Goal: Find contact information: Find contact information

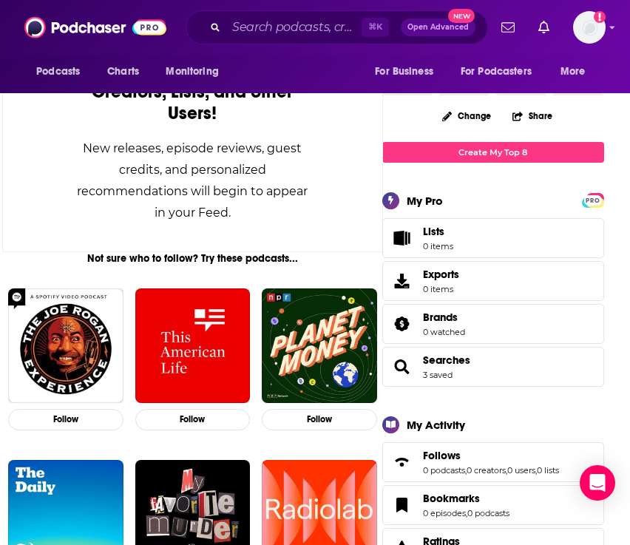
scroll to position [155, 0]
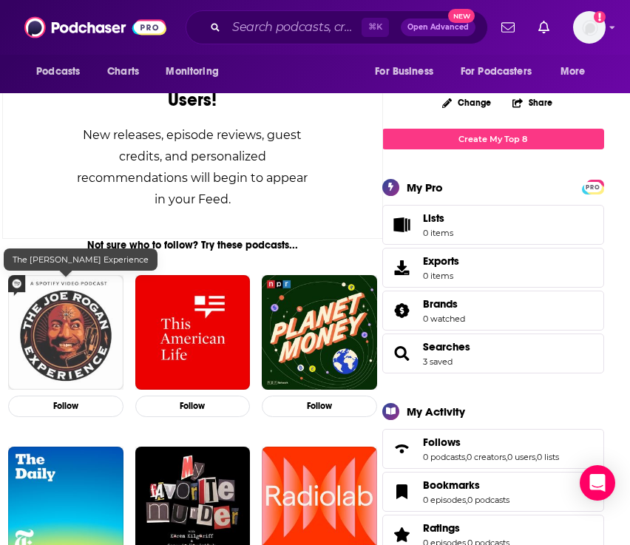
click at [81, 312] on img "The Joe Rogan Experience" at bounding box center [65, 332] width 115 height 115
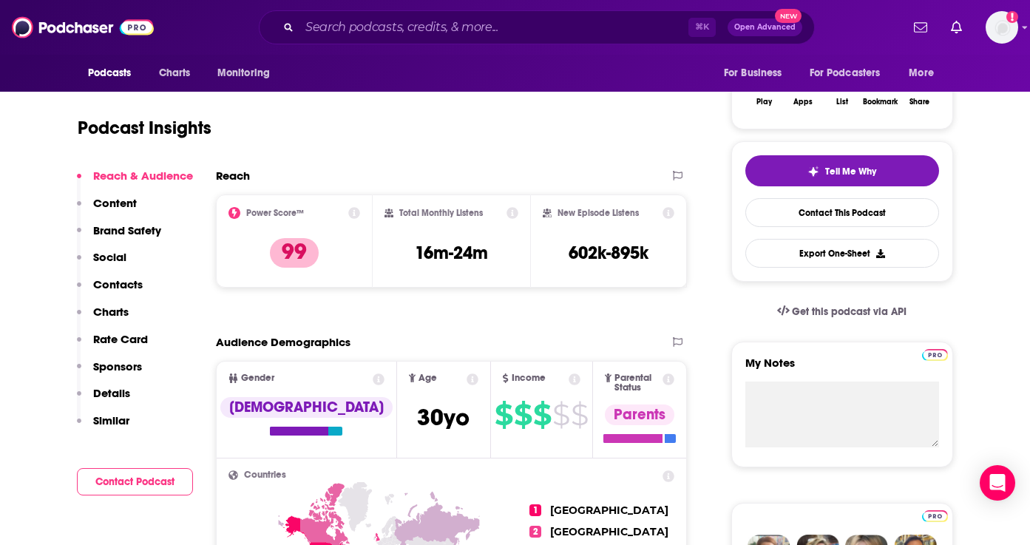
scroll to position [261, 0]
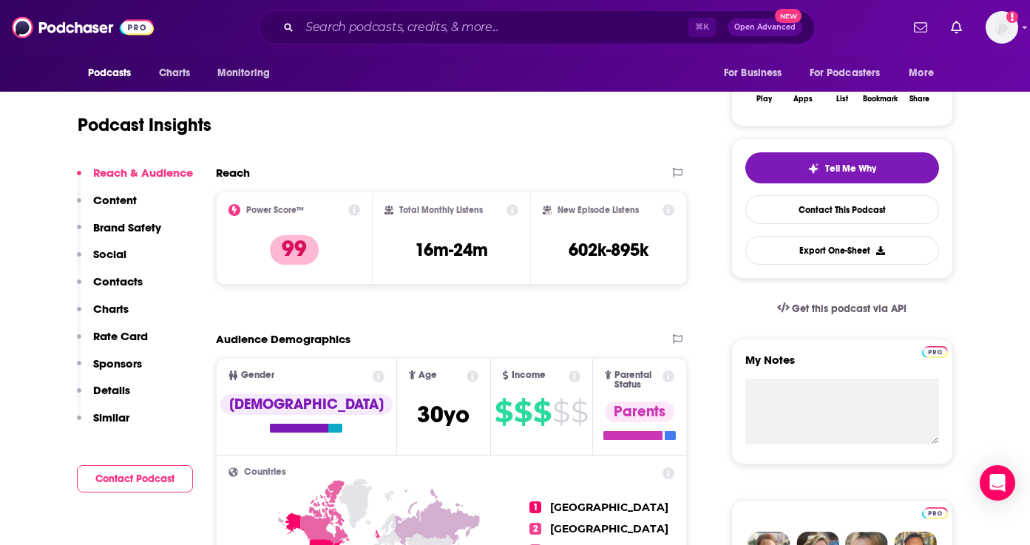
click at [142, 484] on button "Contact Podcast" at bounding box center [135, 478] width 116 height 27
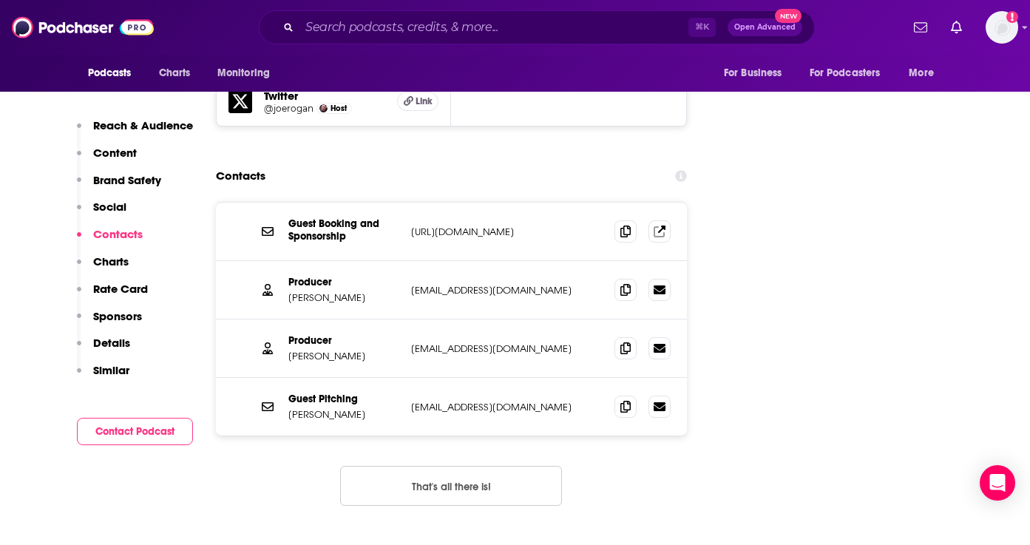
scroll to position [1843, 0]
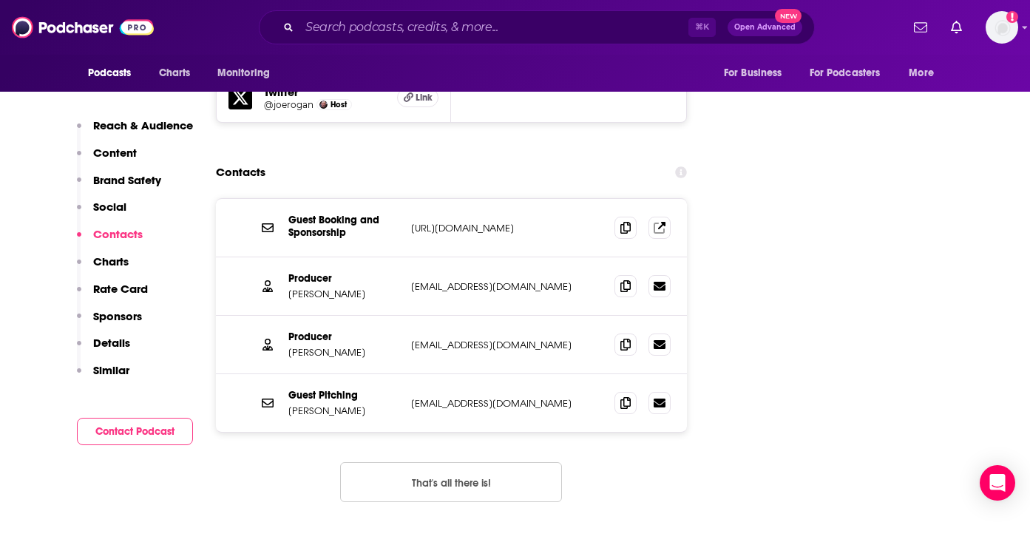
click at [350, 12] on div "⌘ K Open Advanced New" at bounding box center [537, 27] width 556 height 34
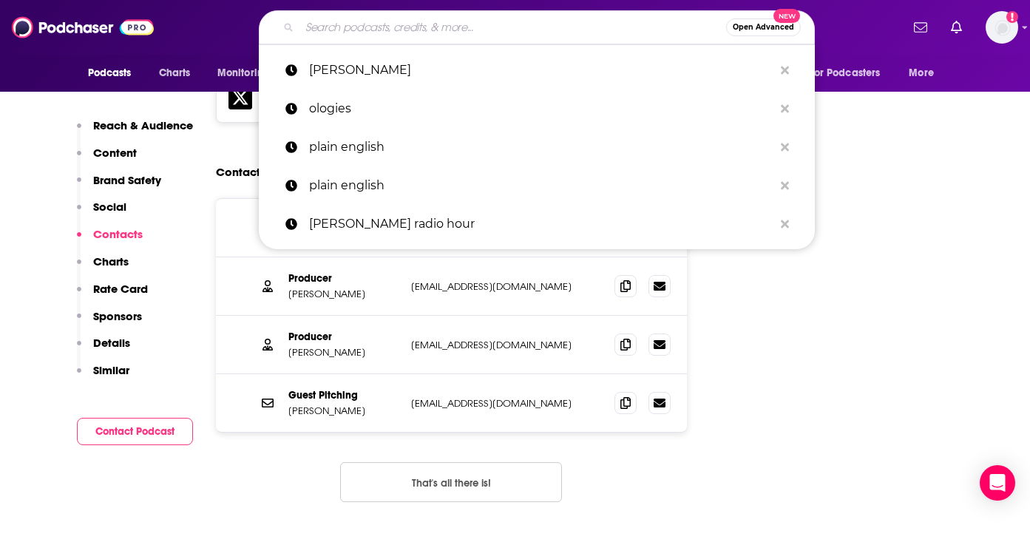
click at [339, 28] on input "Search podcasts, credits, & more..." at bounding box center [512, 28] width 427 height 24
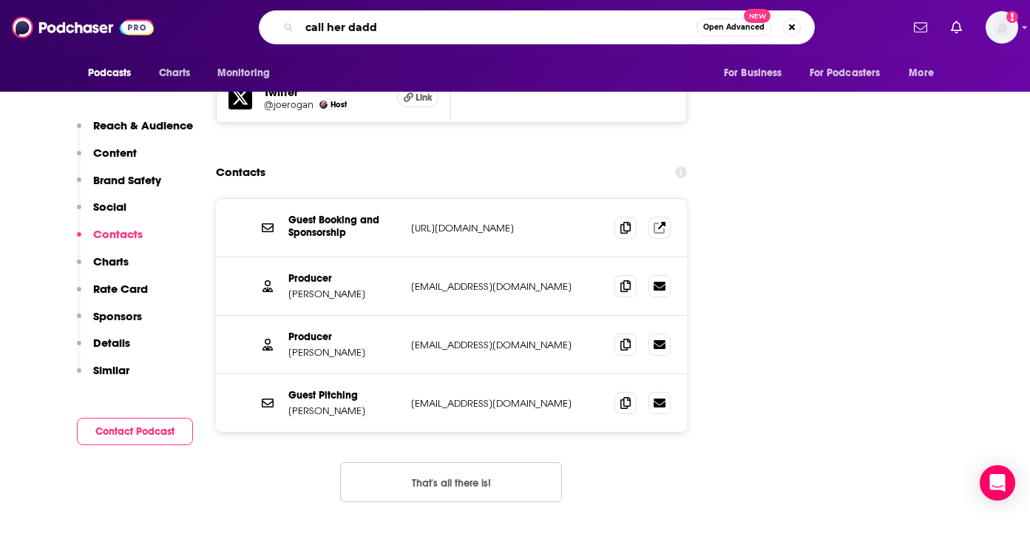
type input "call her daddy"
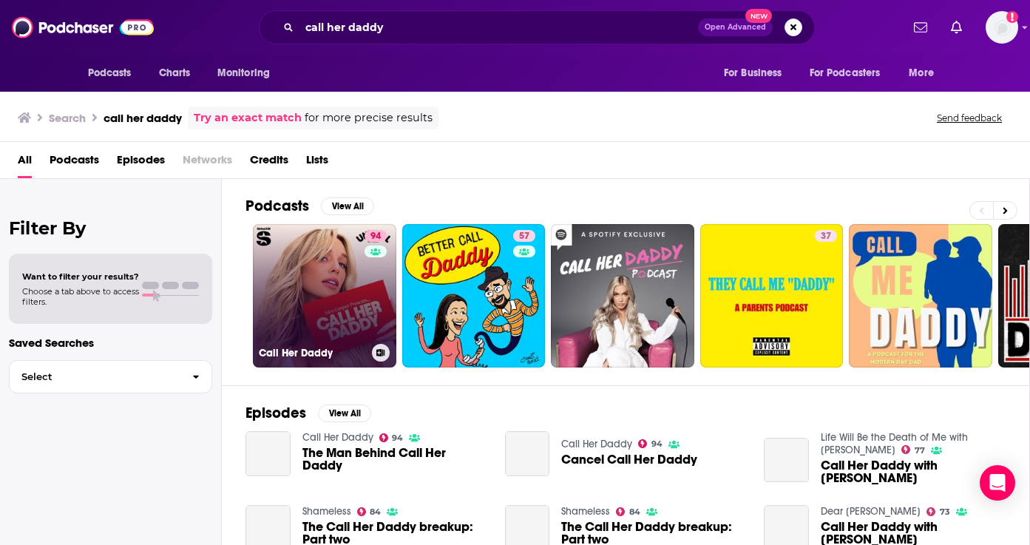
click at [320, 278] on link "94 Call Her Daddy" at bounding box center [324, 295] width 143 height 143
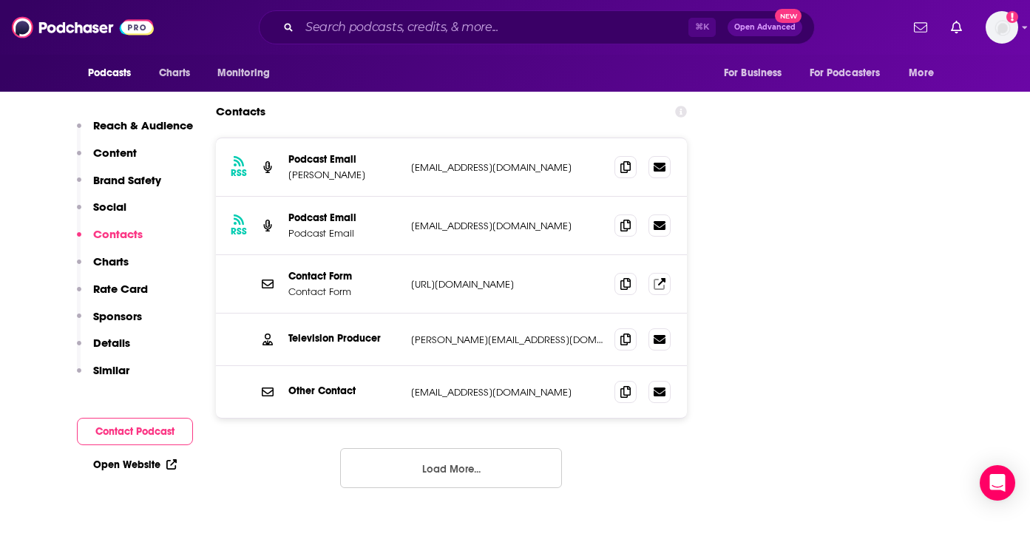
scroll to position [1967, 0]
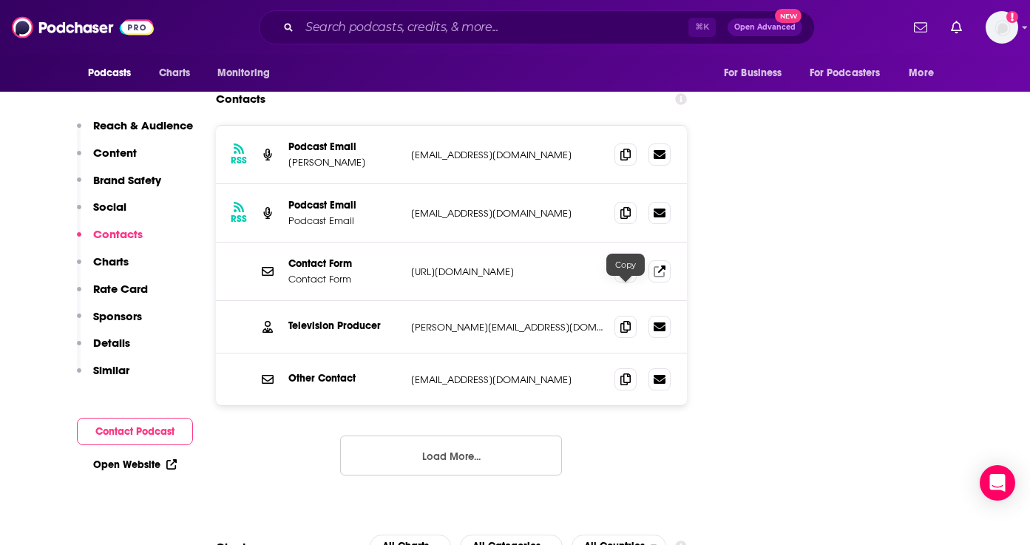
click at [479, 435] on button "Load More..." at bounding box center [451, 455] width 222 height 40
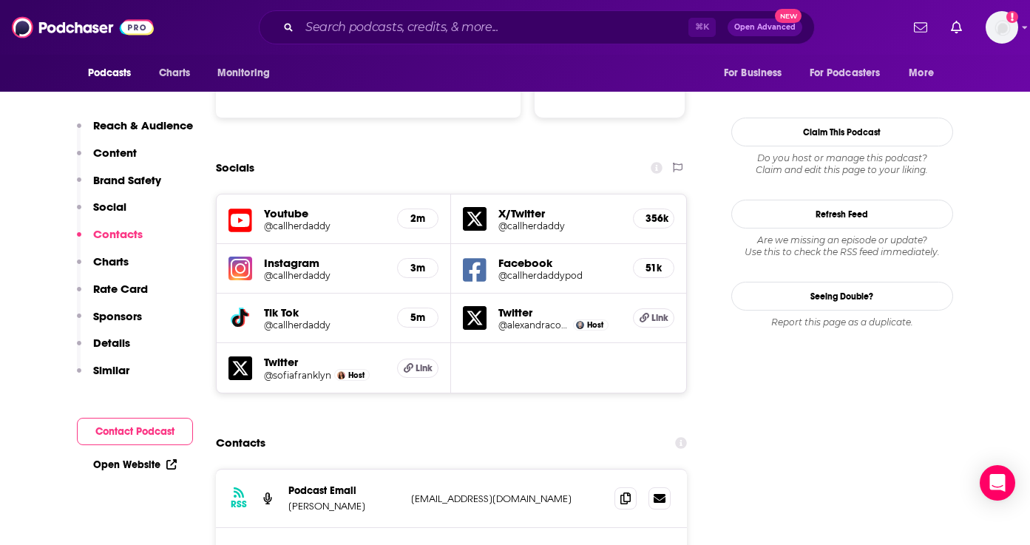
scroll to position [1618, 0]
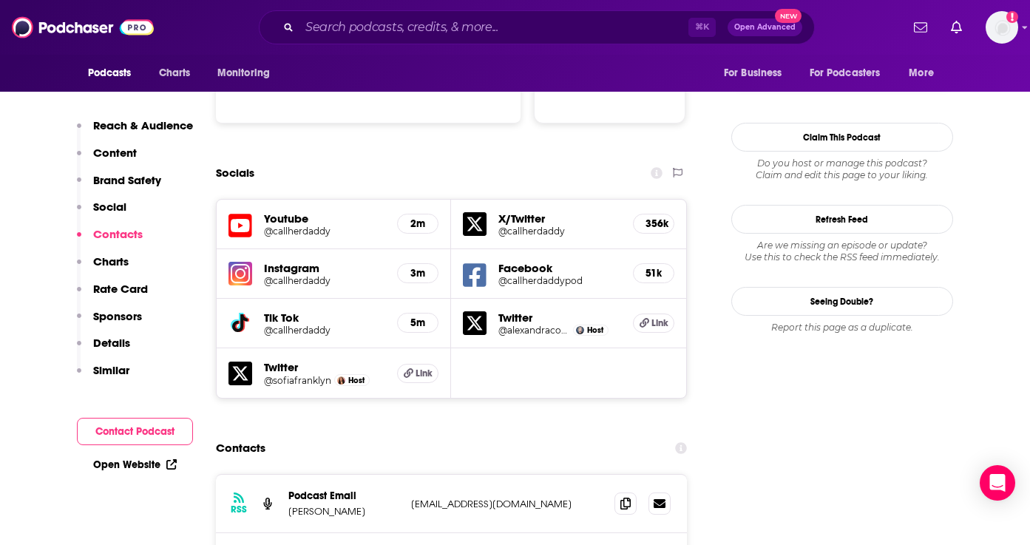
click at [284, 360] on h5 "Twitter" at bounding box center [325, 367] width 122 height 14
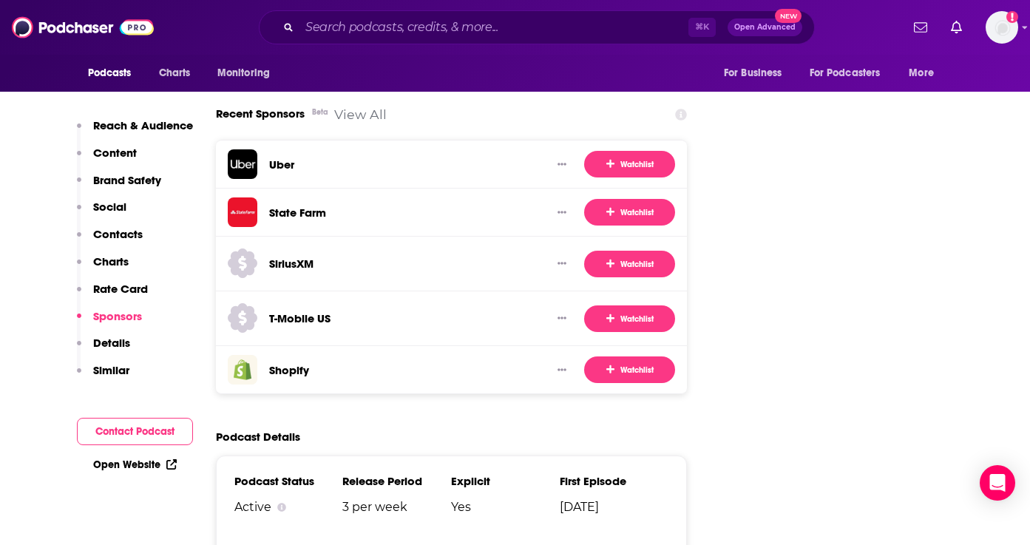
scroll to position [3029, 0]
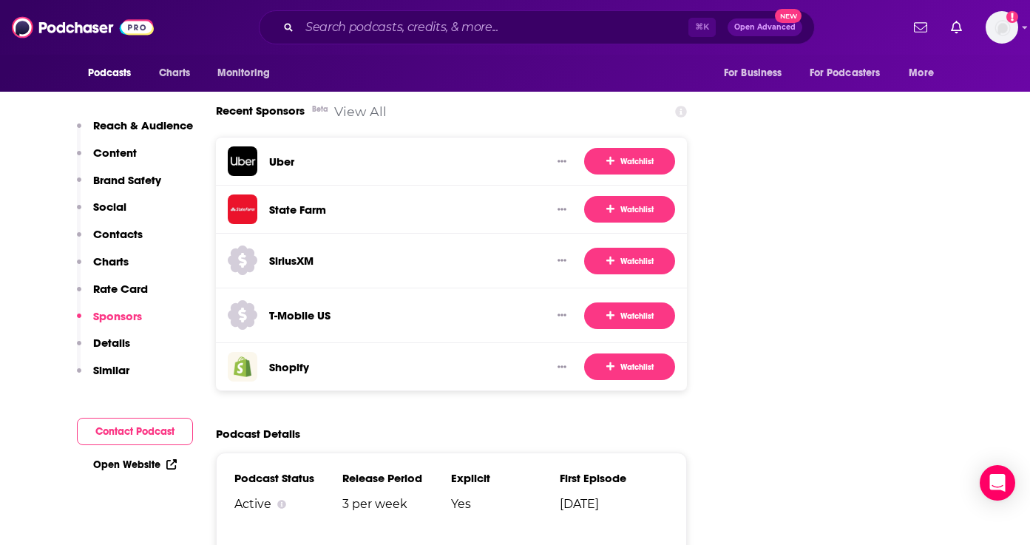
click at [115, 345] on p "Details" at bounding box center [111, 343] width 37 height 14
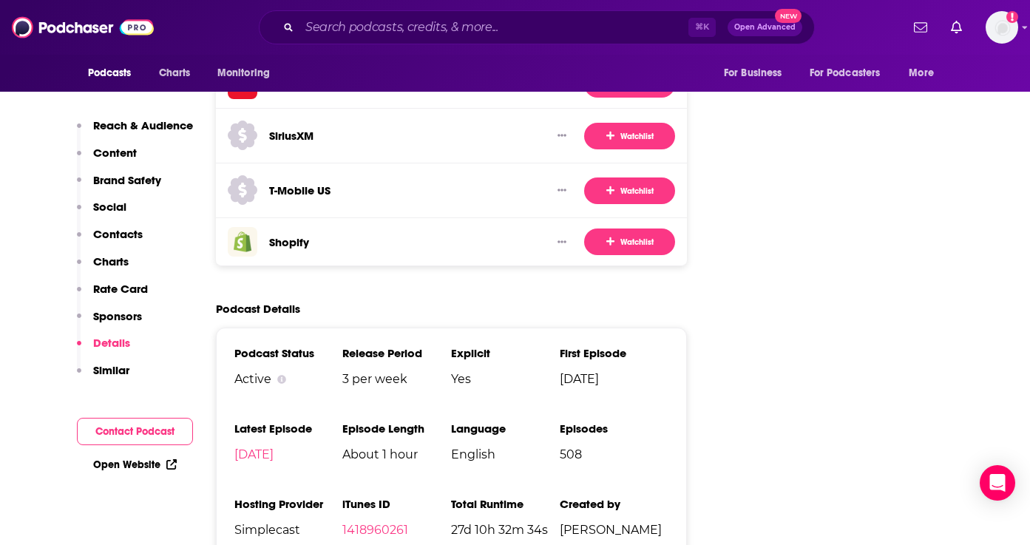
scroll to position [3165, 0]
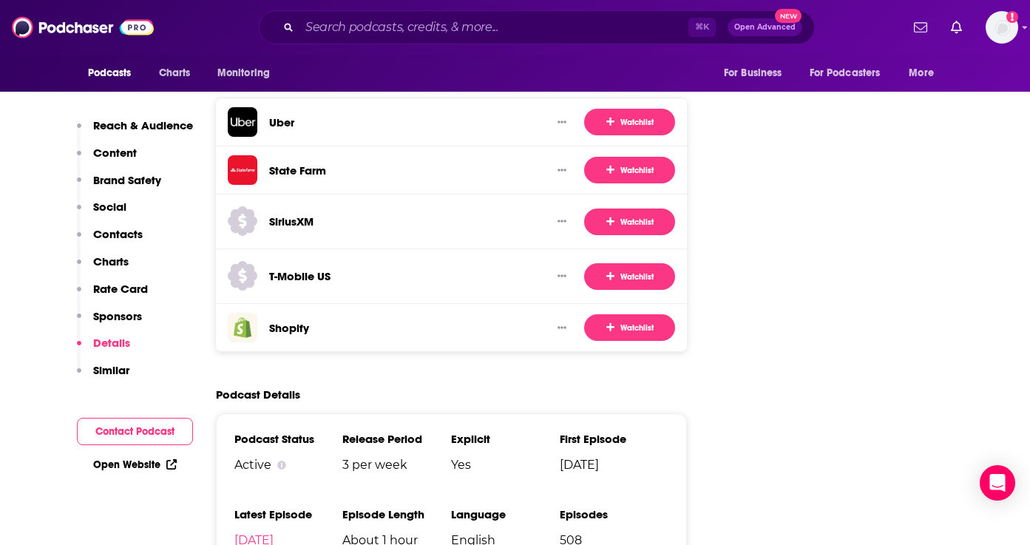
click at [133, 146] on p "Content" at bounding box center [115, 153] width 44 height 14
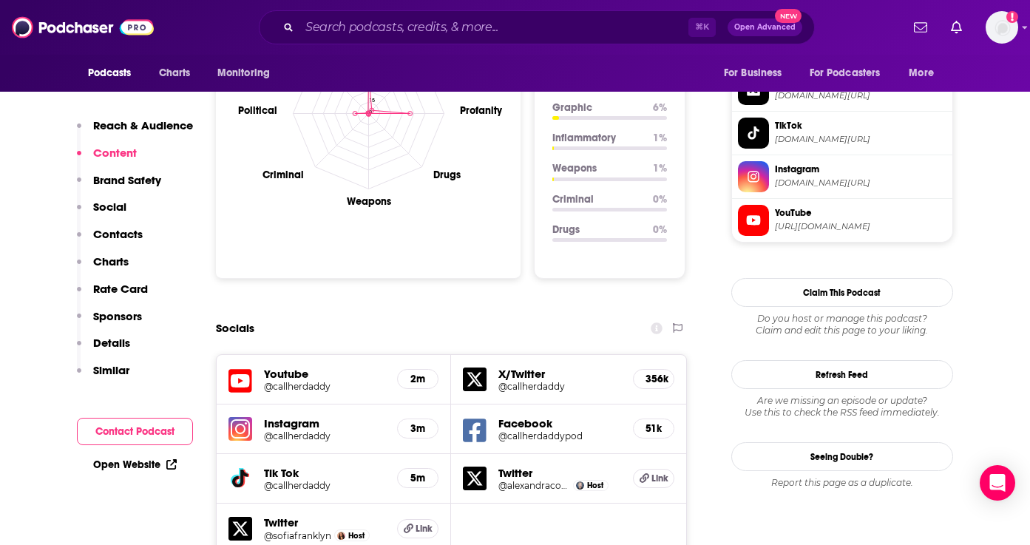
click at [140, 124] on p "Reach & Audience" at bounding box center [143, 125] width 100 height 14
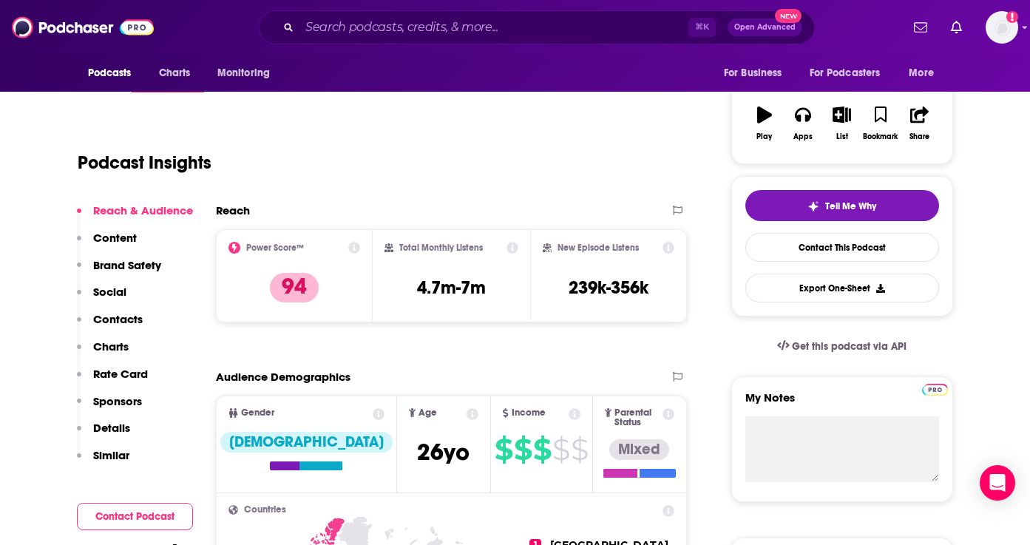
scroll to position [221, 0]
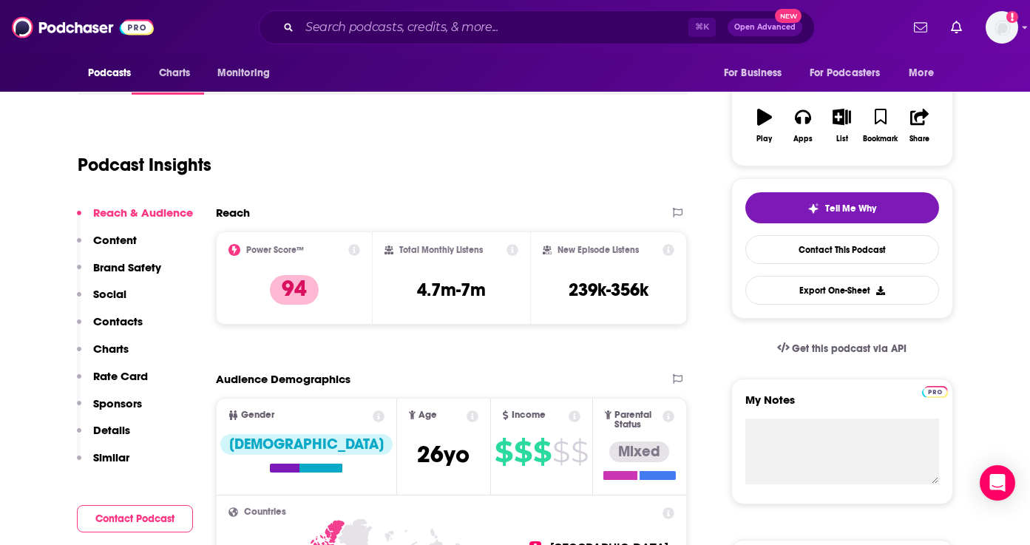
click at [120, 268] on p "Brand Safety" at bounding box center [127, 267] width 68 height 14
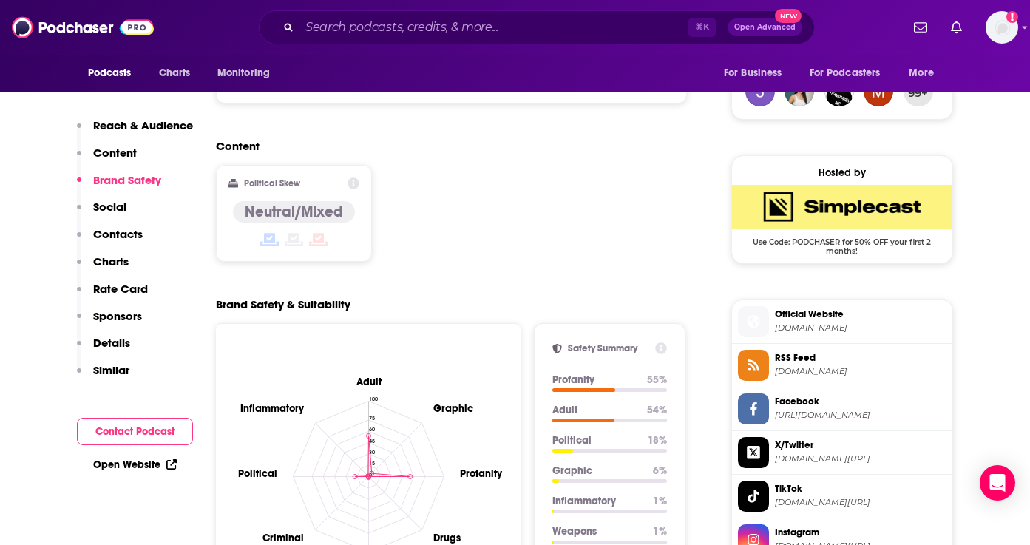
scroll to position [1100, 0]
click at [363, 21] on input "Search podcasts, credits, & more..." at bounding box center [493, 28] width 389 height 24
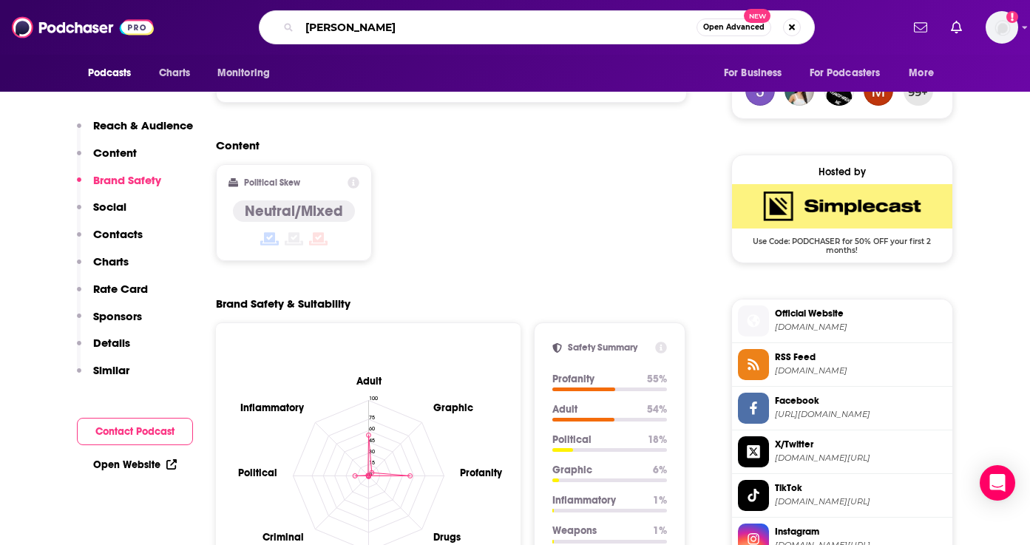
type input "[PERSON_NAME]"
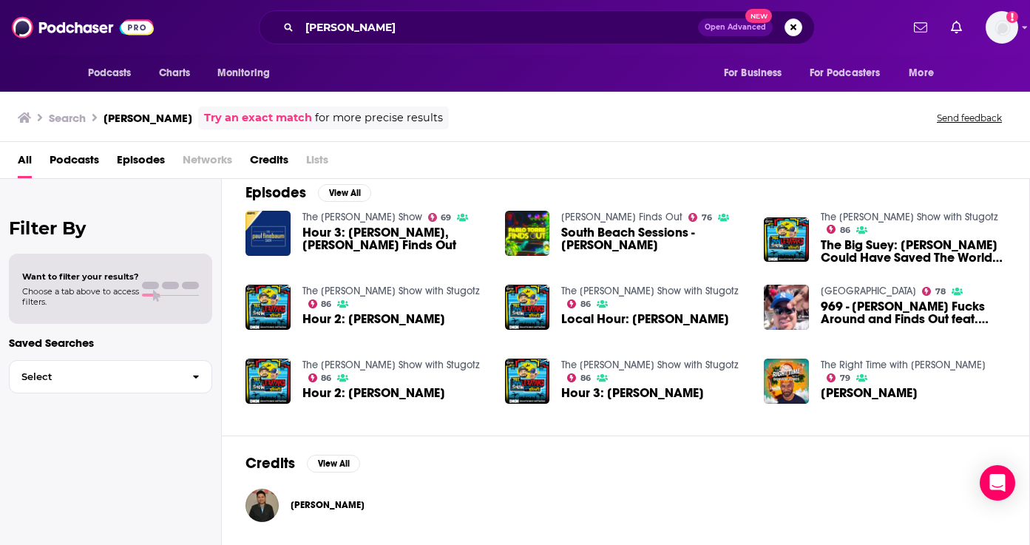
scroll to position [185, 0]
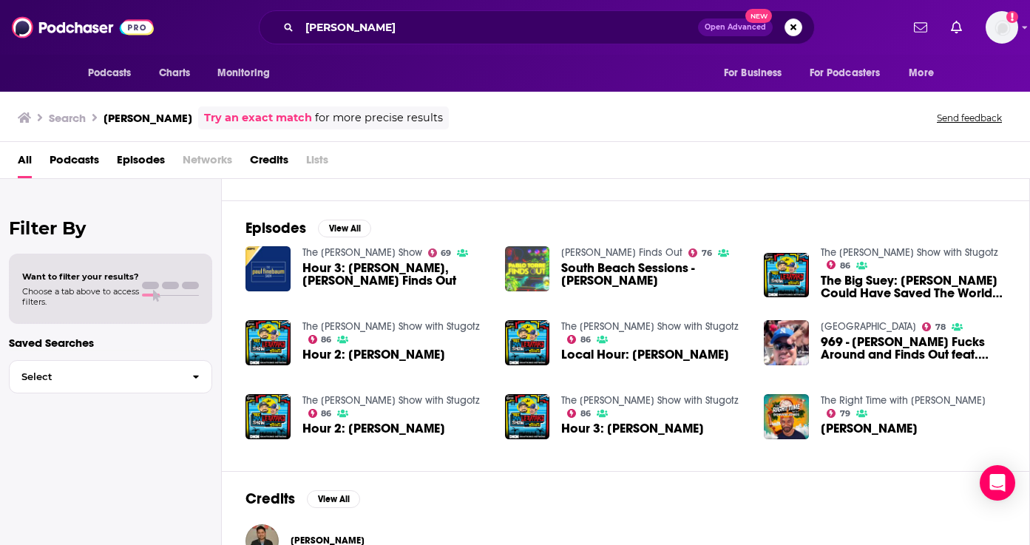
click at [532, 272] on img "South Beach Sessions - Pablo Torre" at bounding box center [527, 268] width 45 height 45
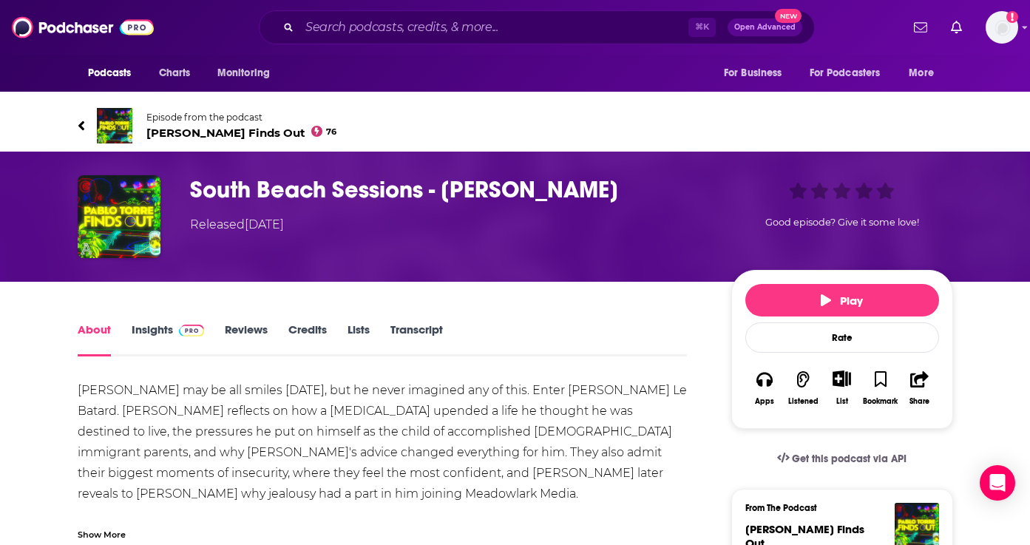
click at [217, 134] on span "Pablo Torre Finds Out 76" at bounding box center [241, 133] width 191 height 14
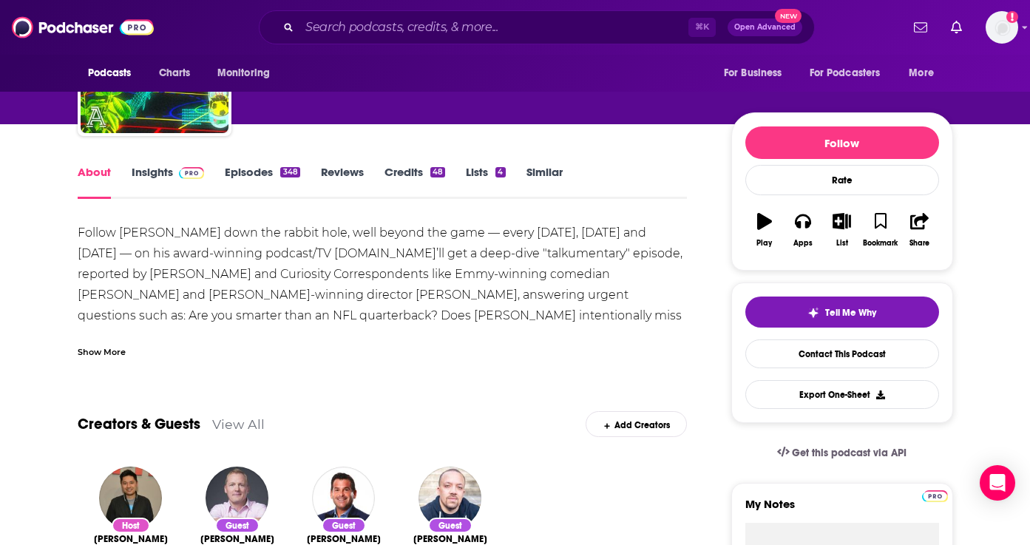
scroll to position [61, 0]
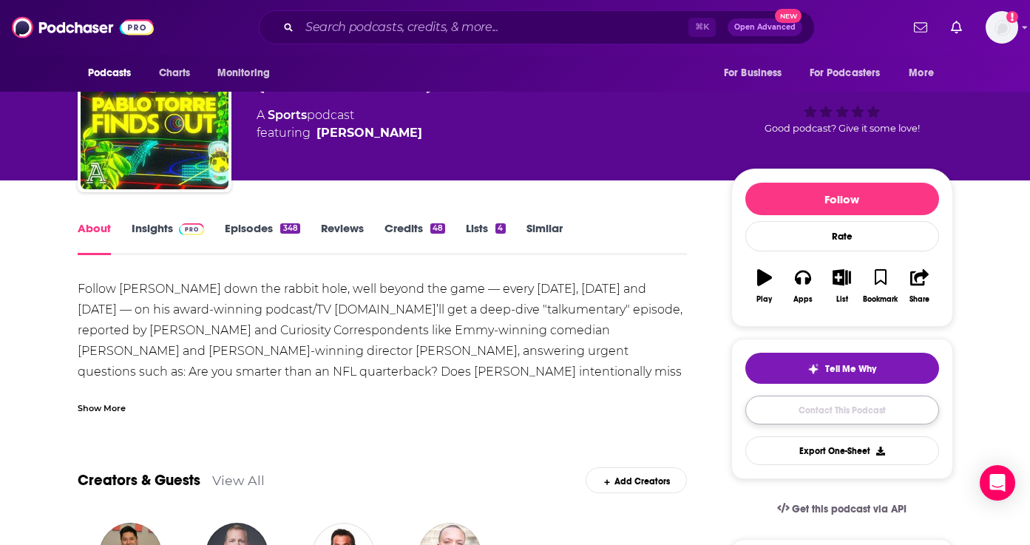
click at [629, 411] on link "Contact This Podcast" at bounding box center [842, 410] width 194 height 29
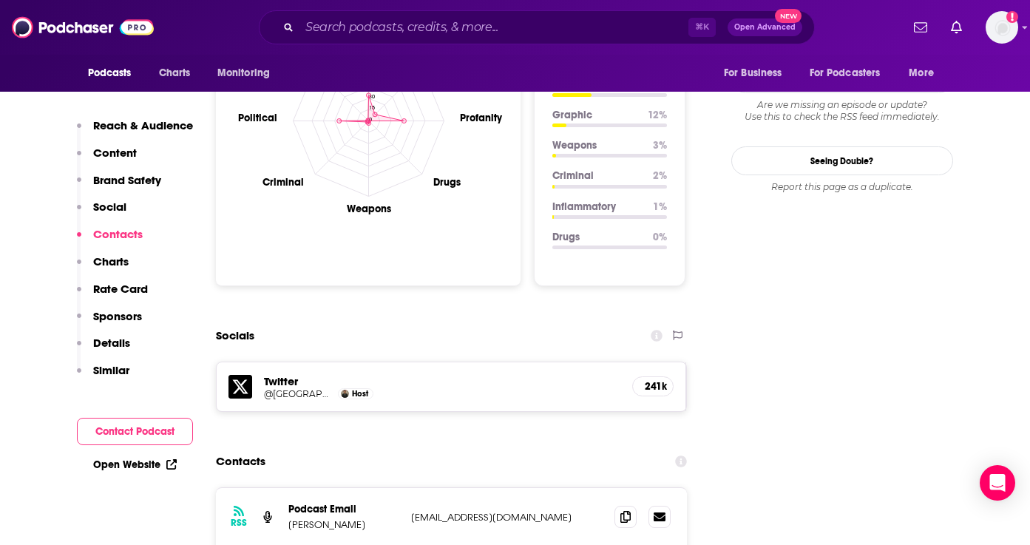
scroll to position [1518, 0]
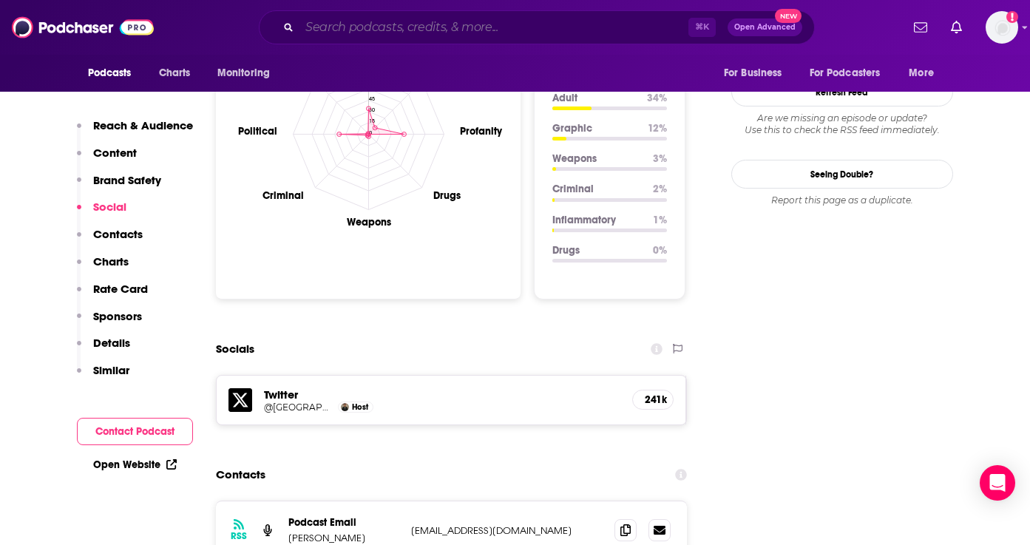
click at [485, 37] on input "Search podcasts, credits, & more..." at bounding box center [493, 28] width 389 height 24
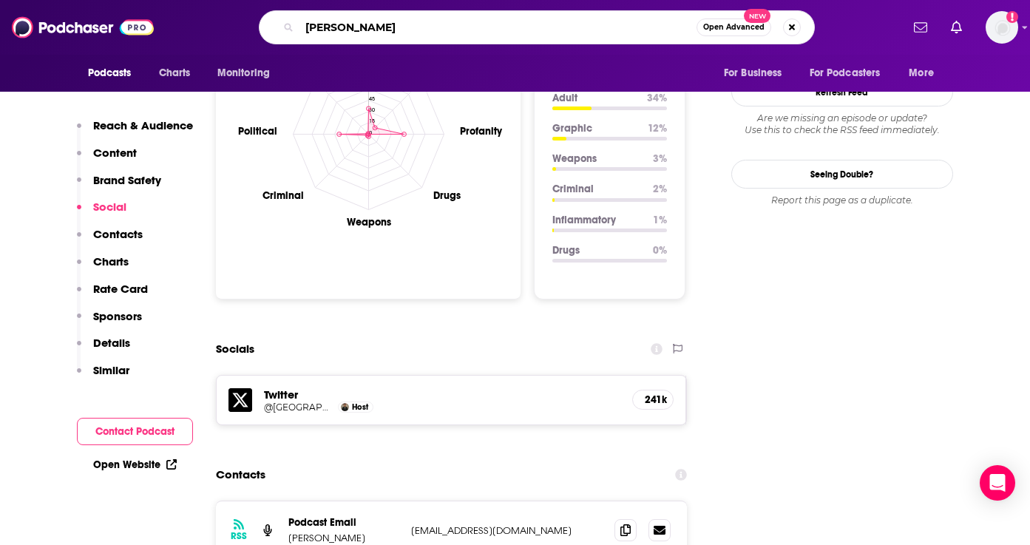
type input "[PERSON_NAME]"
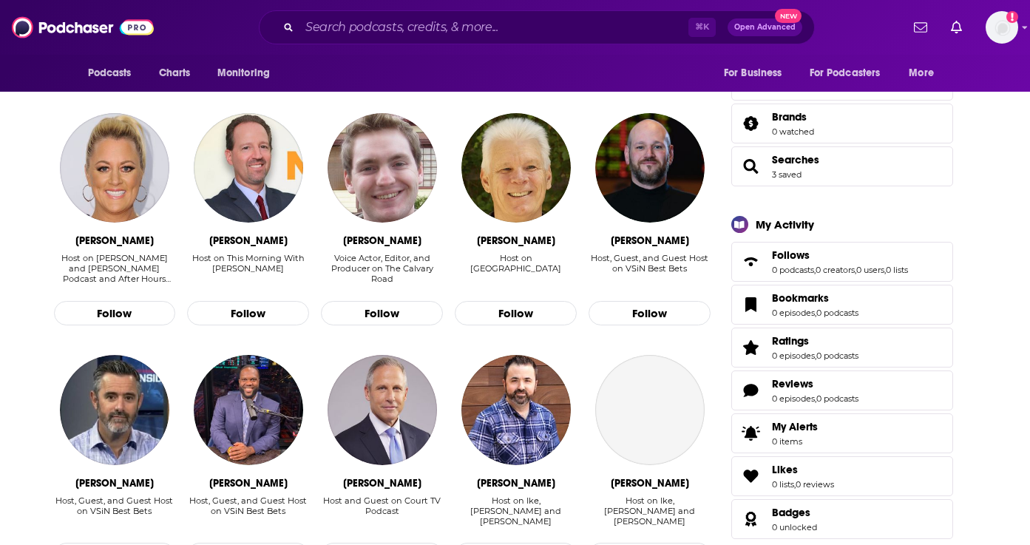
scroll to position [530, 0]
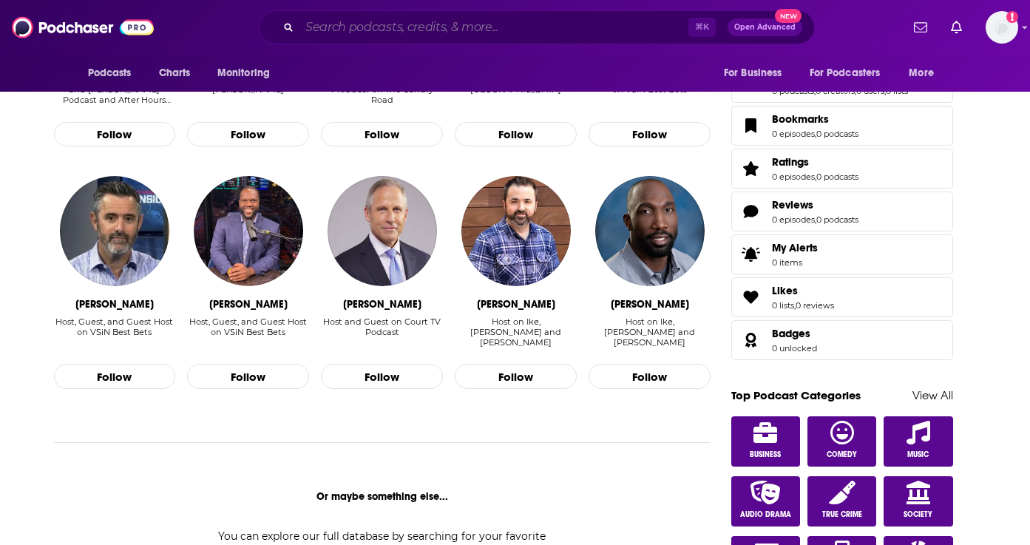
click at [426, 28] on input "Search podcasts, credits, & more..." at bounding box center [493, 28] width 389 height 24
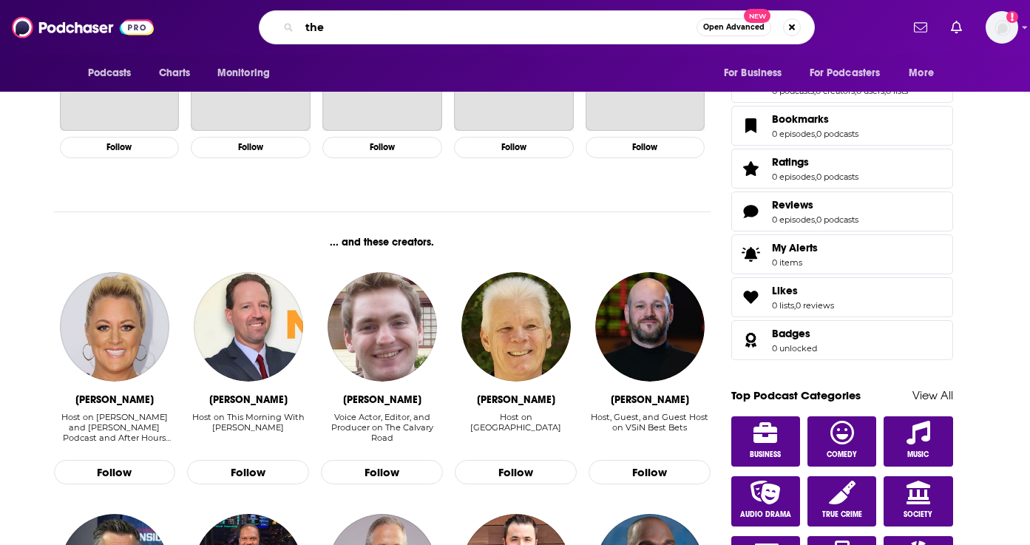
scroll to position [870, 0]
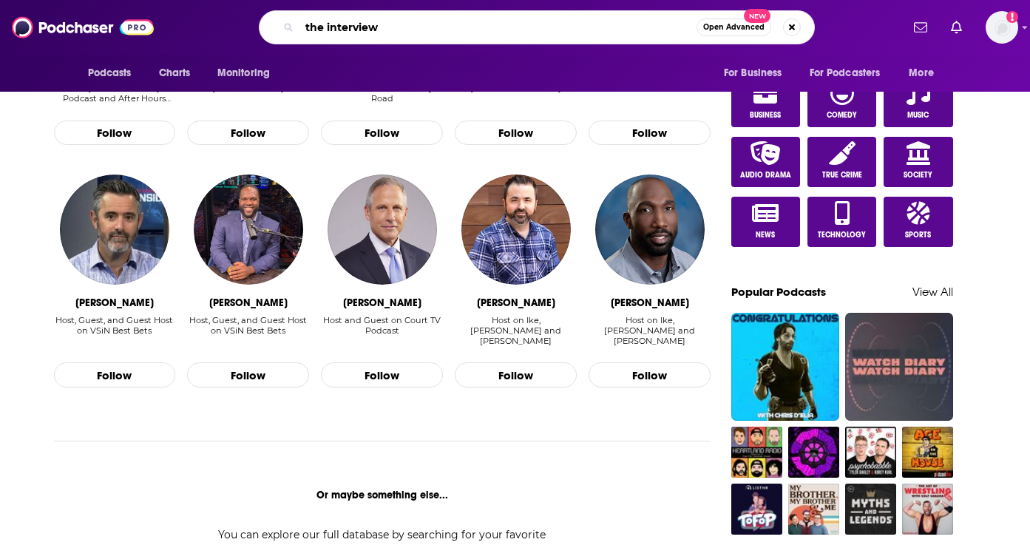
type input "the interview"
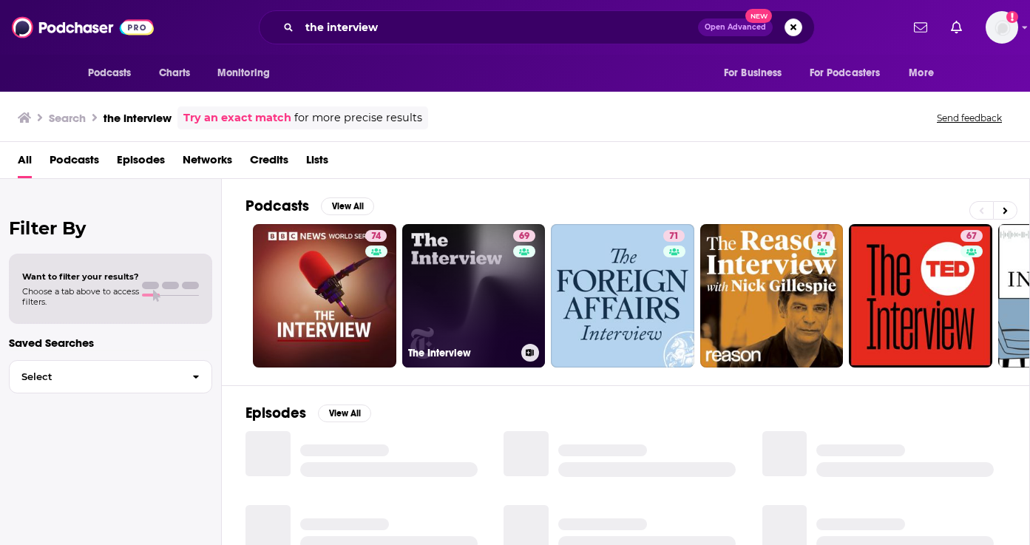
click at [472, 299] on link "69 The Interview" at bounding box center [473, 295] width 143 height 143
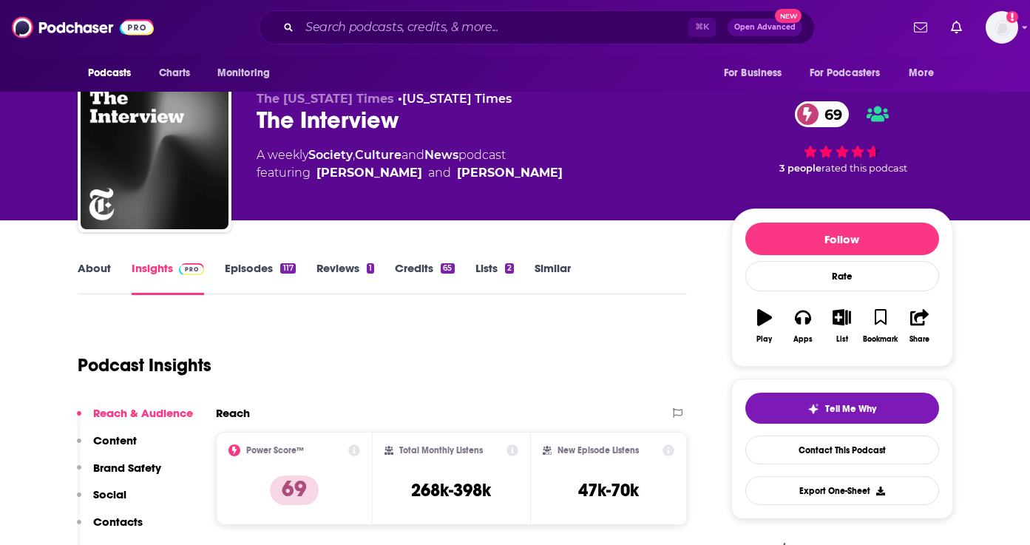
scroll to position [70, 0]
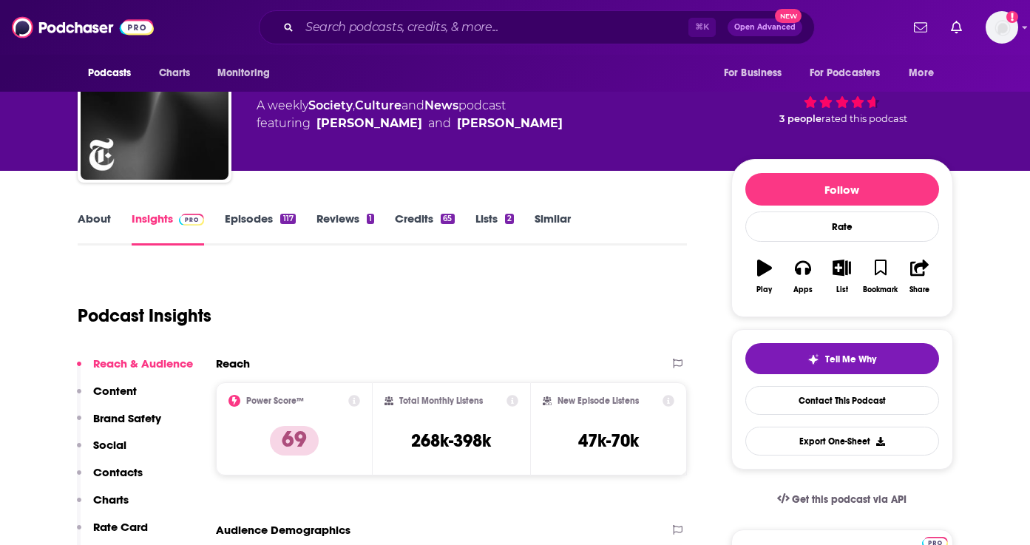
click at [138, 387] on div "Reach & Audience Content Brand Safety Social Contacts Charts Rate Card Sponsors…" at bounding box center [135, 492] width 116 height 272
click at [130, 473] on p "Contacts" at bounding box center [118, 472] width 50 height 14
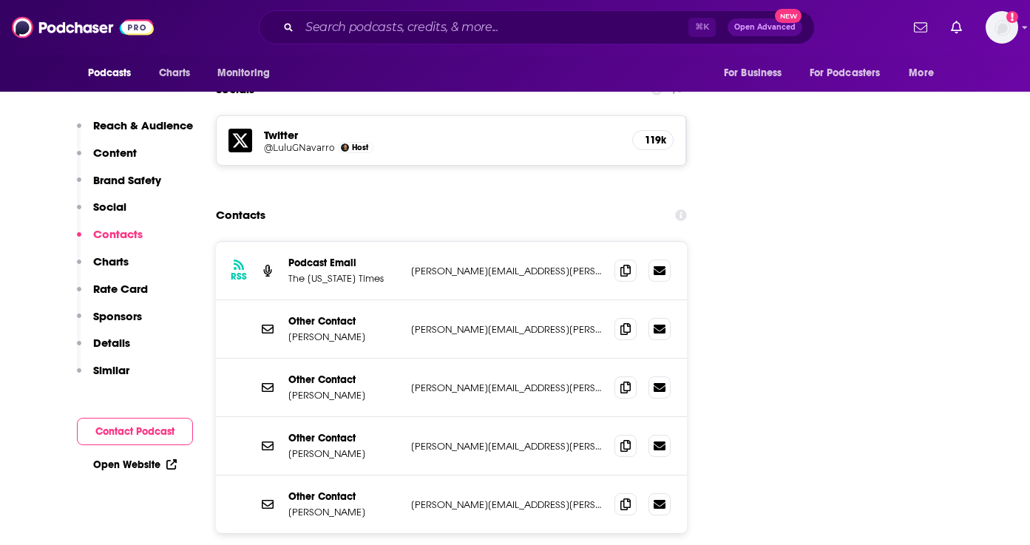
scroll to position [1723, 0]
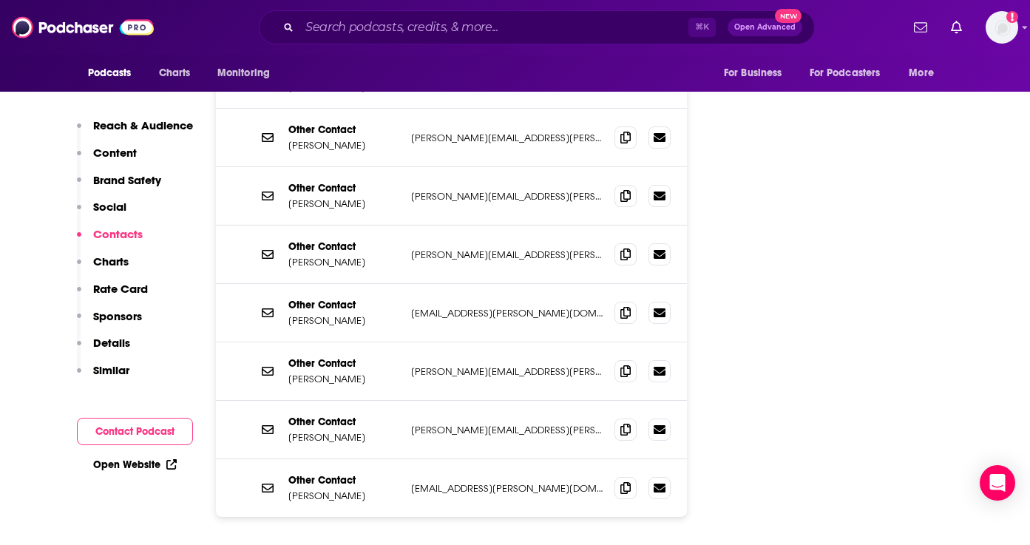
scroll to position [2010, 0]
